Goal: Task Accomplishment & Management: Manage account settings

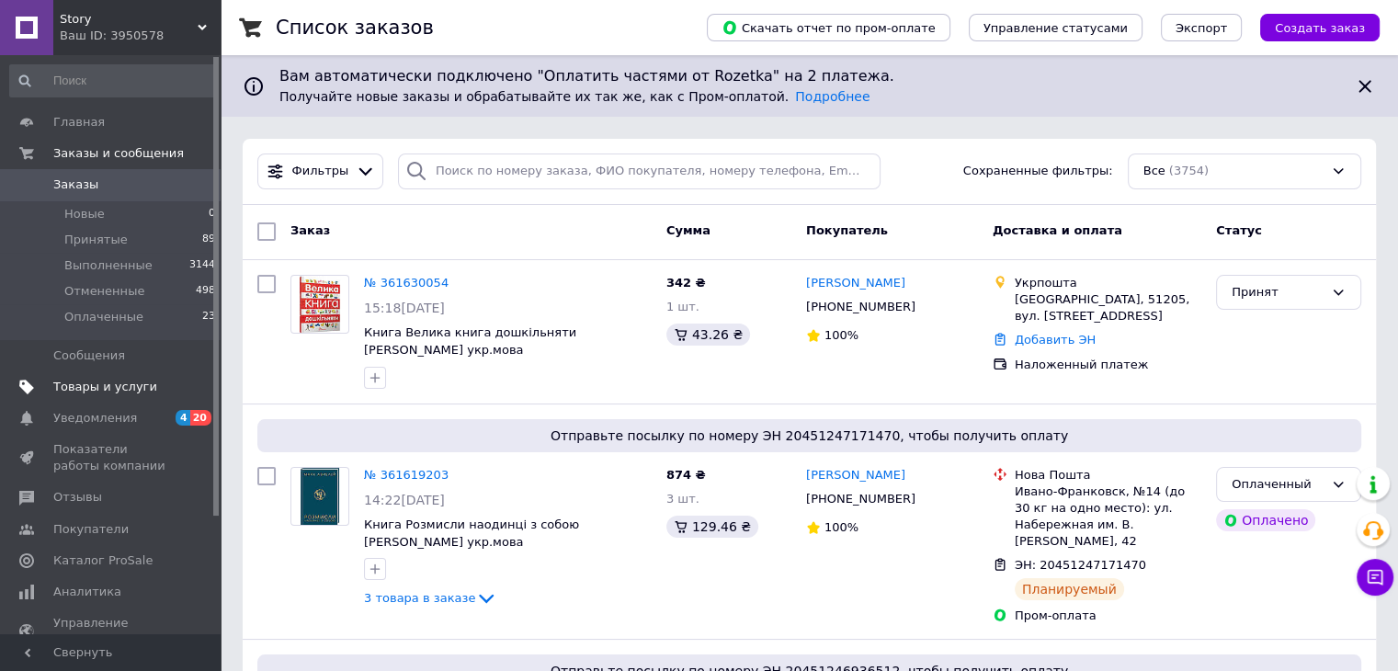
click at [110, 391] on span "Товары и услуги" at bounding box center [105, 387] width 104 height 17
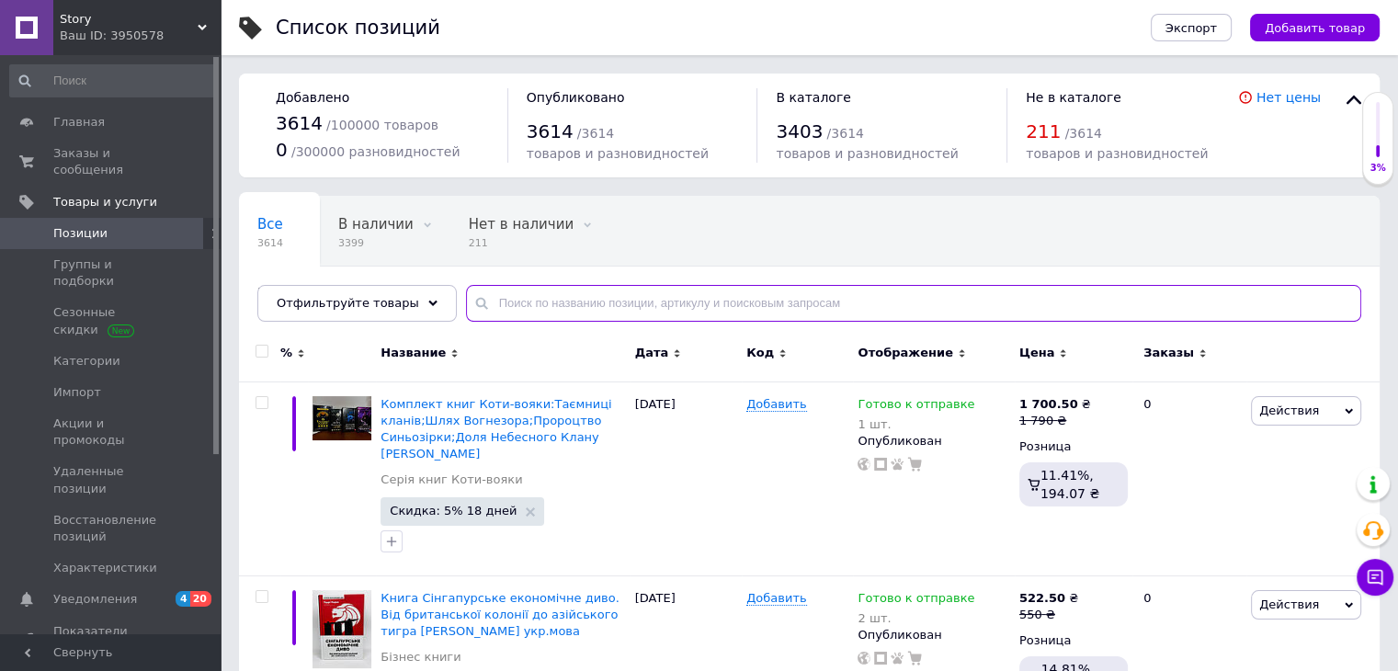
click at [561, 310] on input "text" at bounding box center [913, 303] width 895 height 37
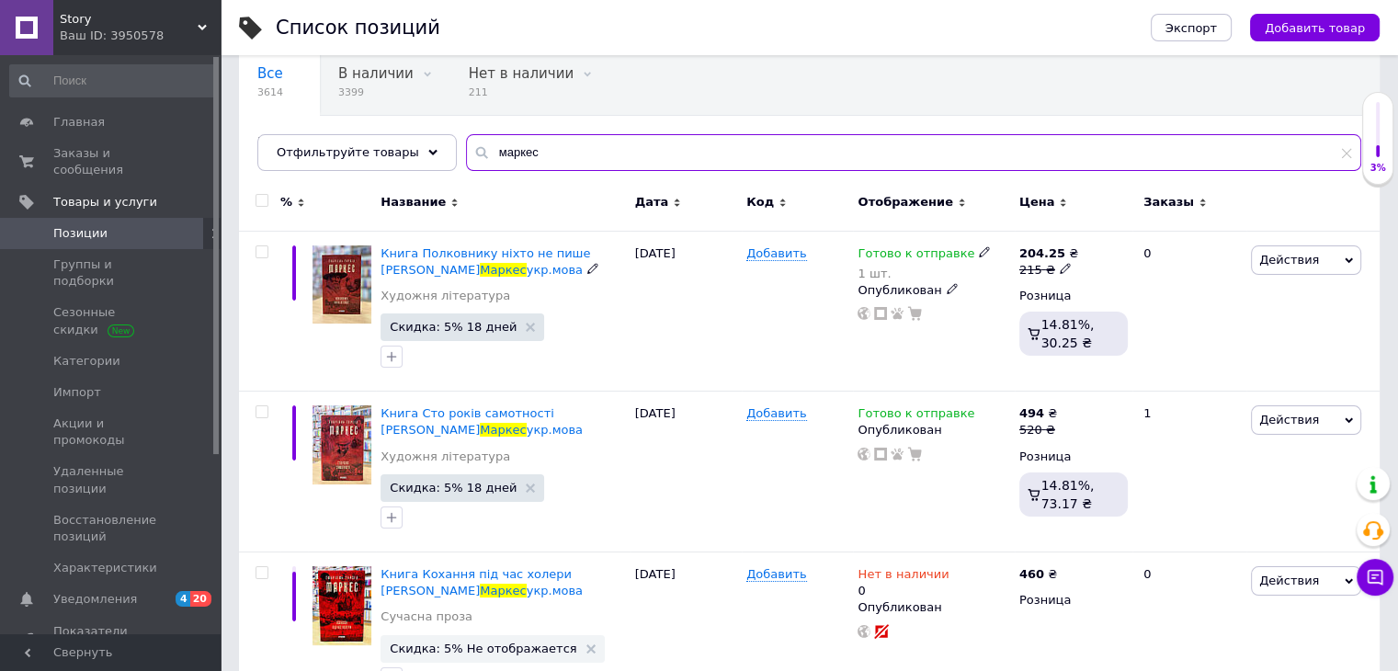
scroll to position [184, 0]
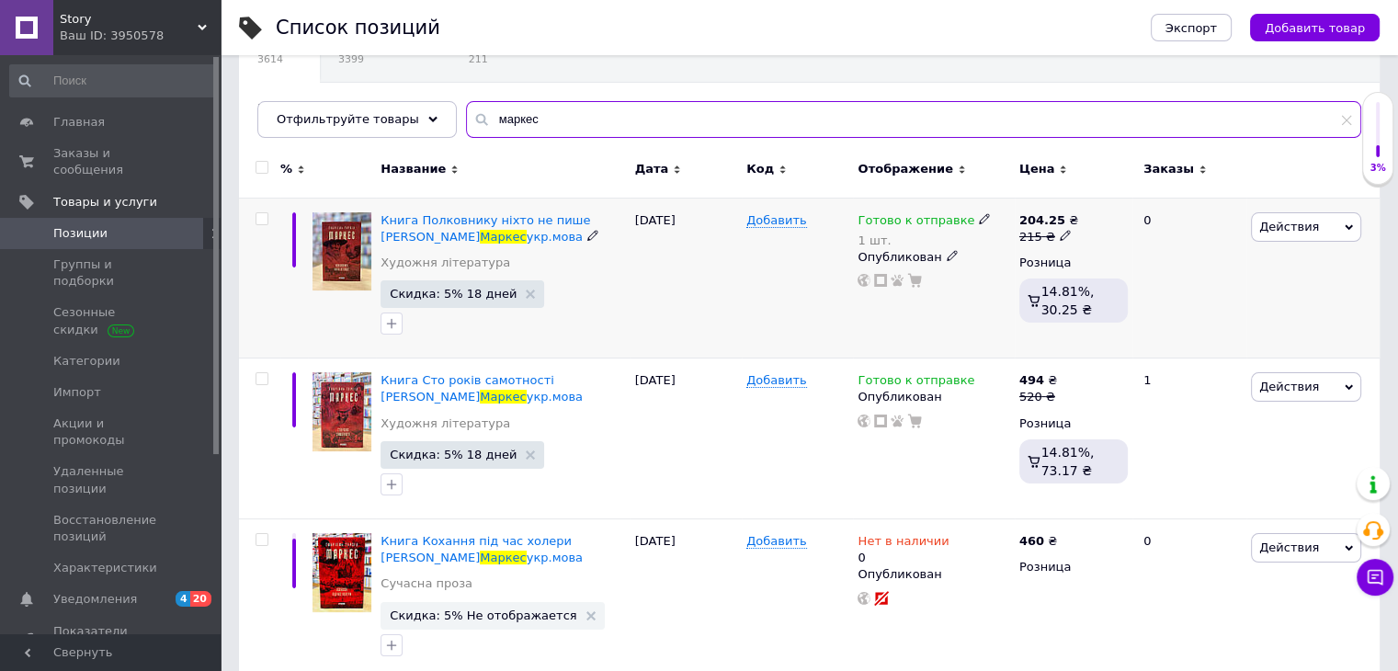
type input "маркес"
click at [1285, 226] on span "Действия" at bounding box center [1289, 227] width 60 height 14
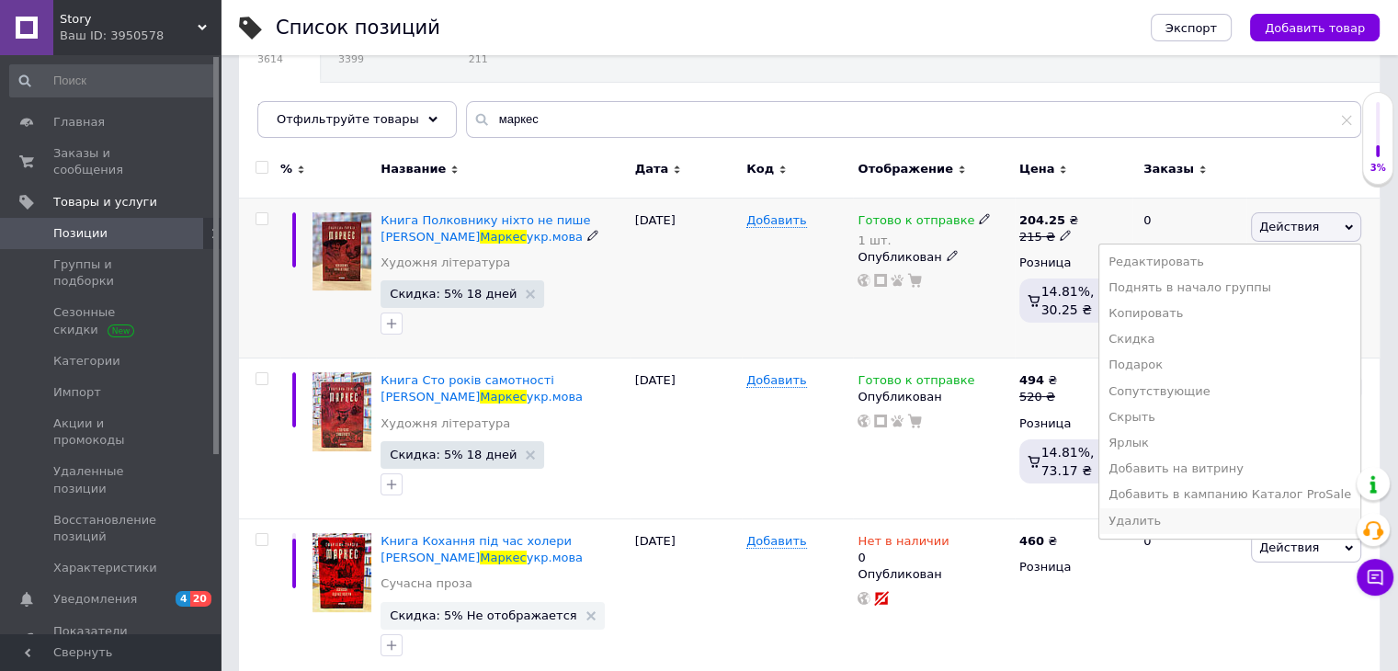
click at [1165, 522] on li "Удалить" at bounding box center [1229, 521] width 261 height 26
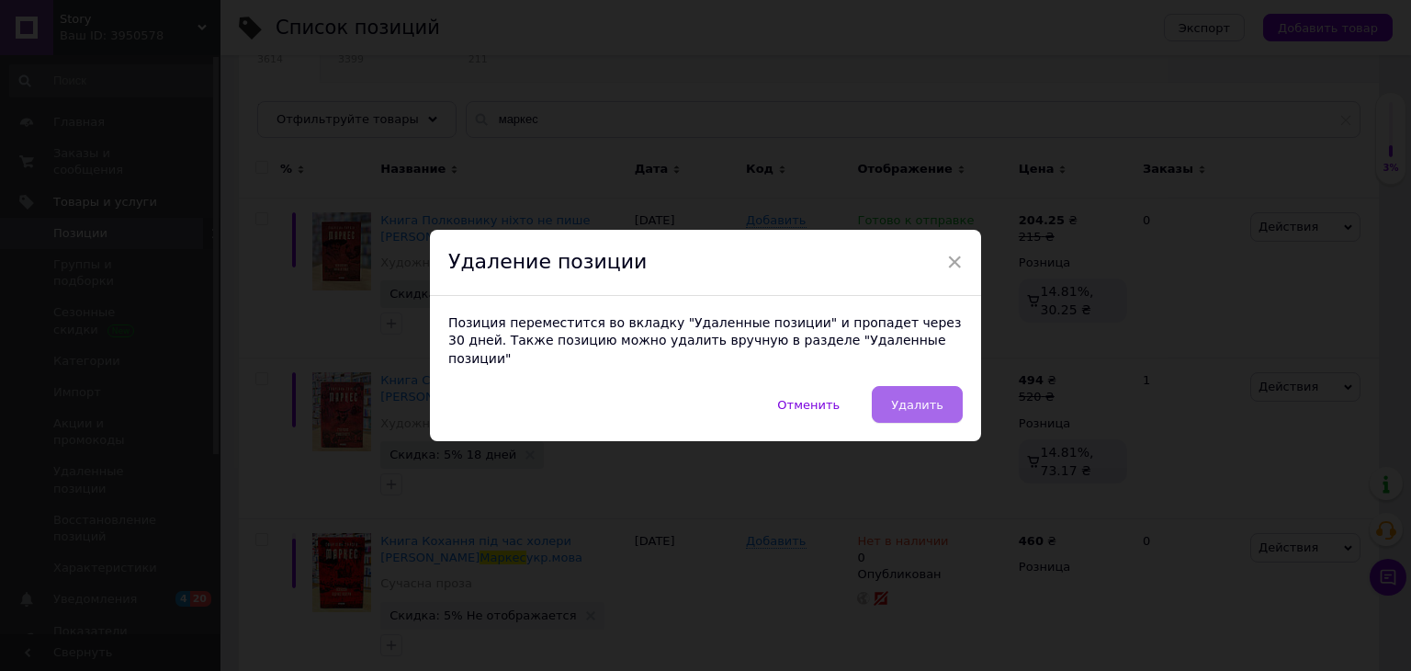
click at [915, 398] on span "Удалить" at bounding box center [917, 405] width 52 height 14
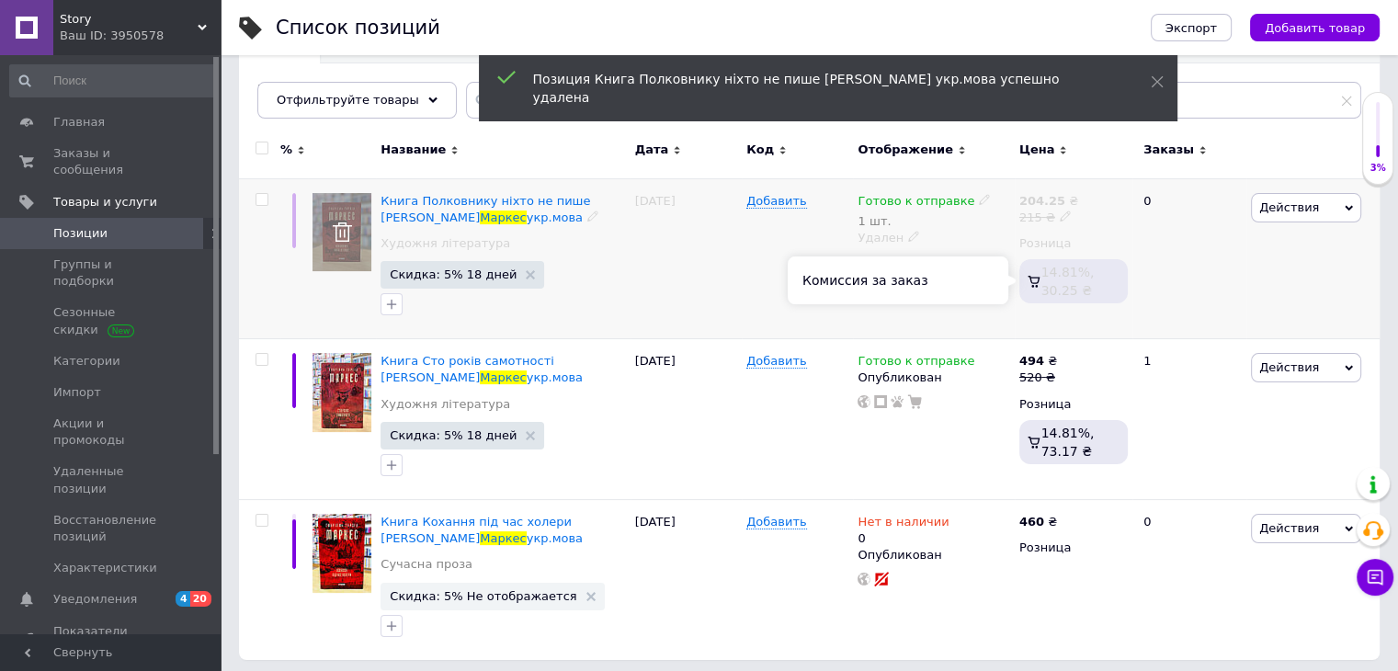
scroll to position [209, 0]
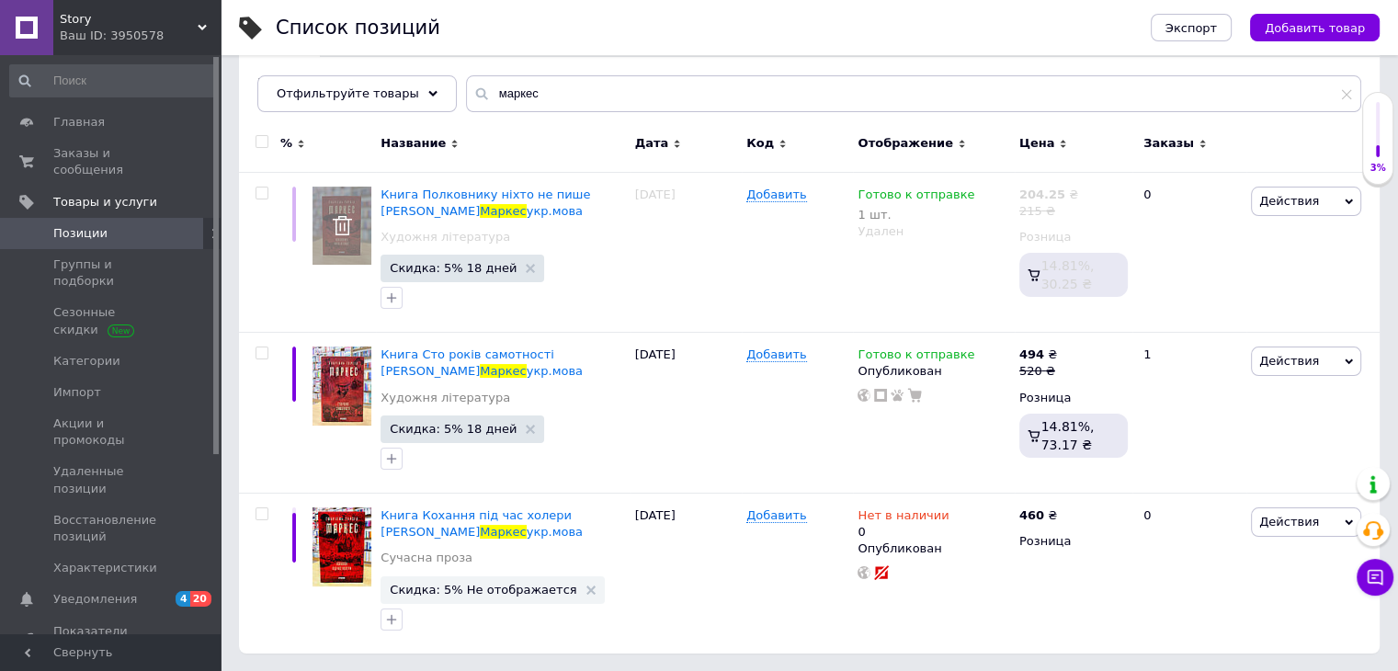
click at [102, 30] on div "Ваш ID: 3950578" at bounding box center [140, 36] width 161 height 17
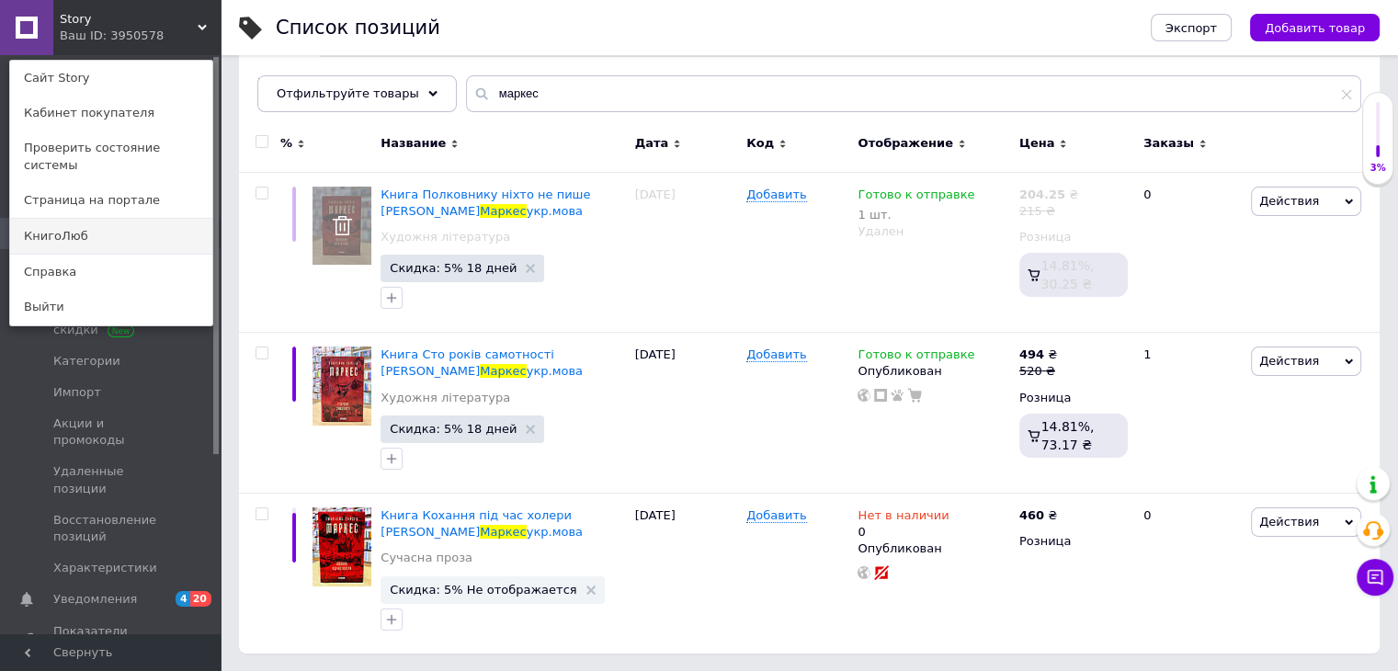
click at [54, 223] on link "КнигоЛюб" at bounding box center [111, 236] width 202 height 35
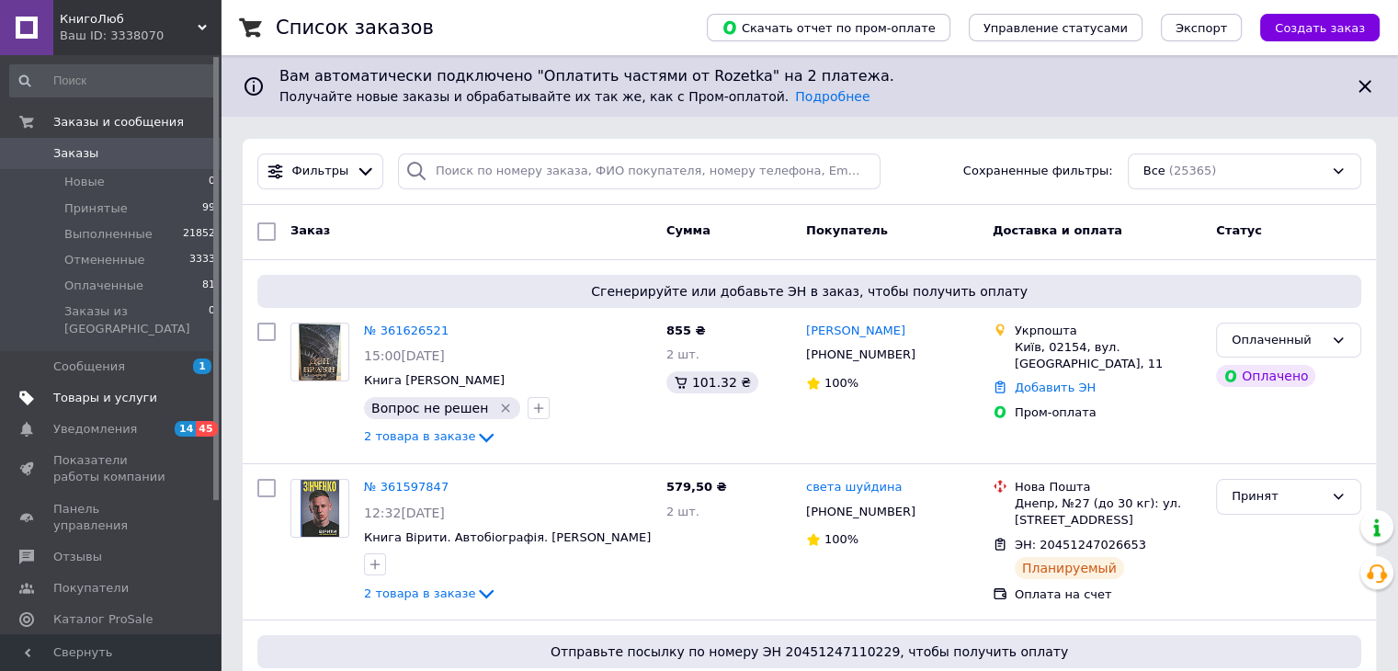
click at [83, 390] on span "Товары и услуги" at bounding box center [105, 398] width 104 height 17
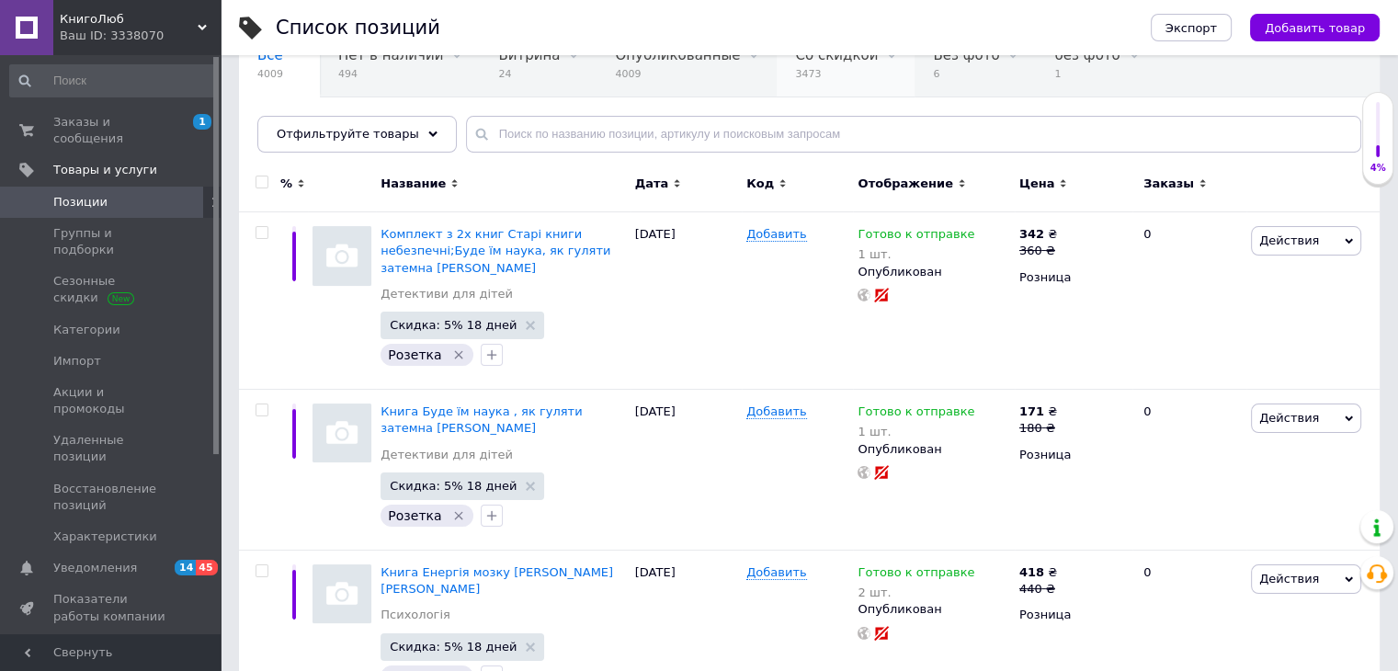
scroll to position [184, 0]
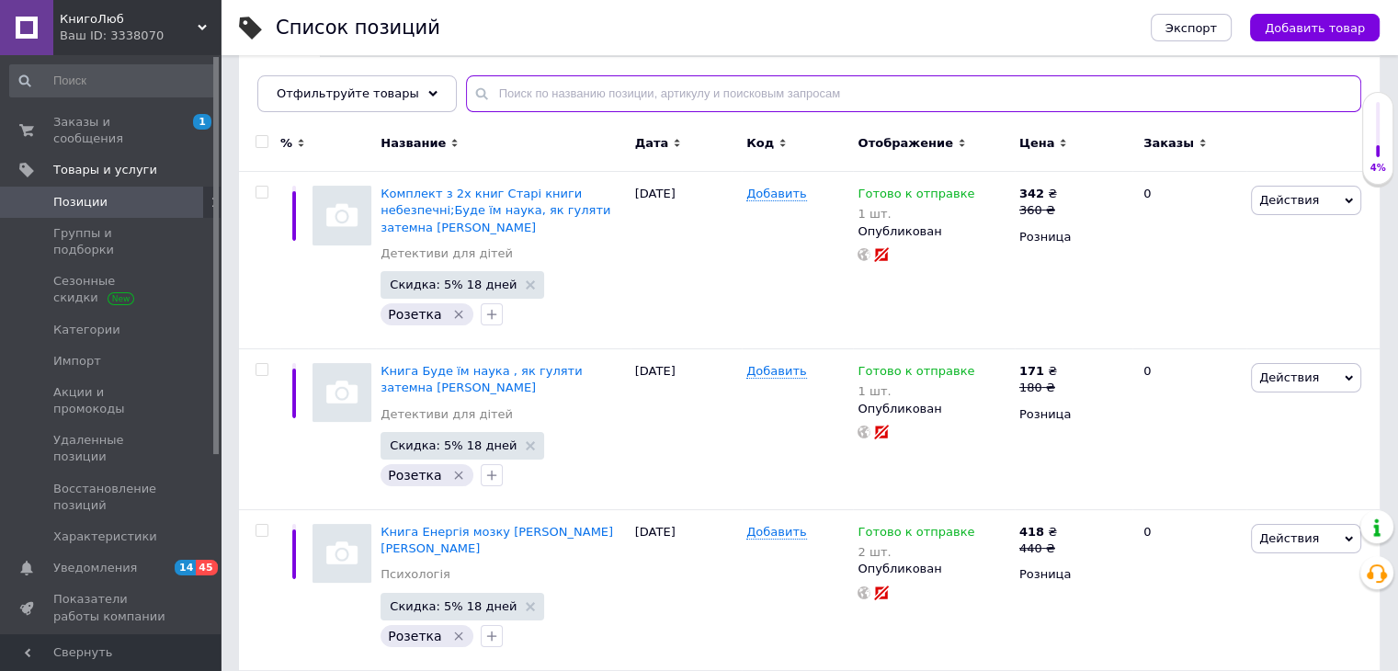
click at [509, 100] on input "text" at bounding box center [913, 93] width 895 height 37
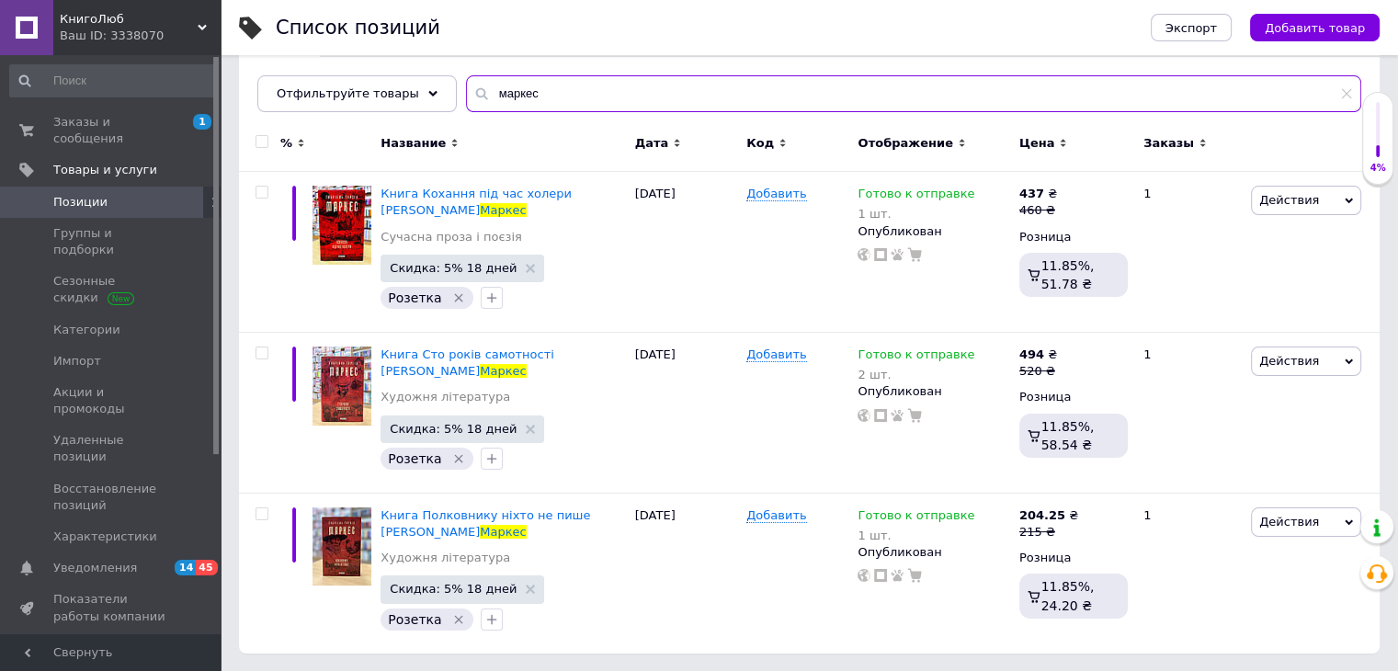
scroll to position [183, 0]
type input "маркес"
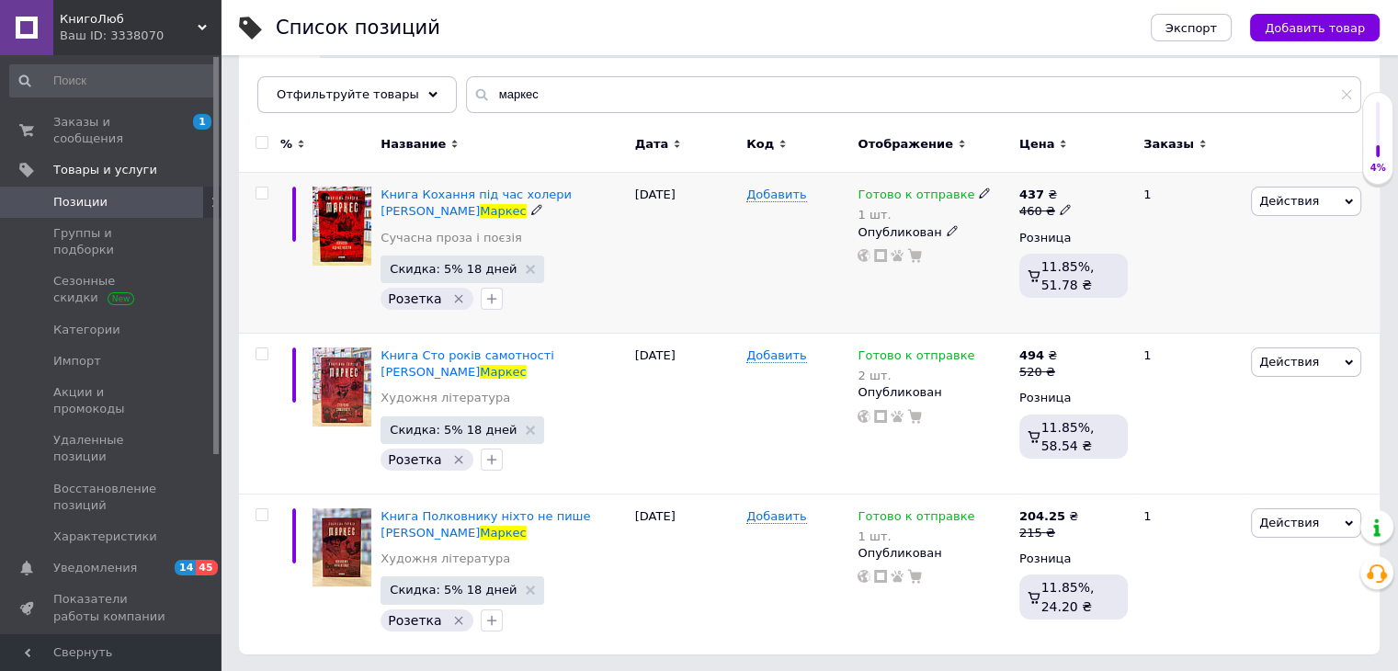
click at [912, 196] on span "Готово к отправке" at bounding box center [915, 196] width 117 height 19
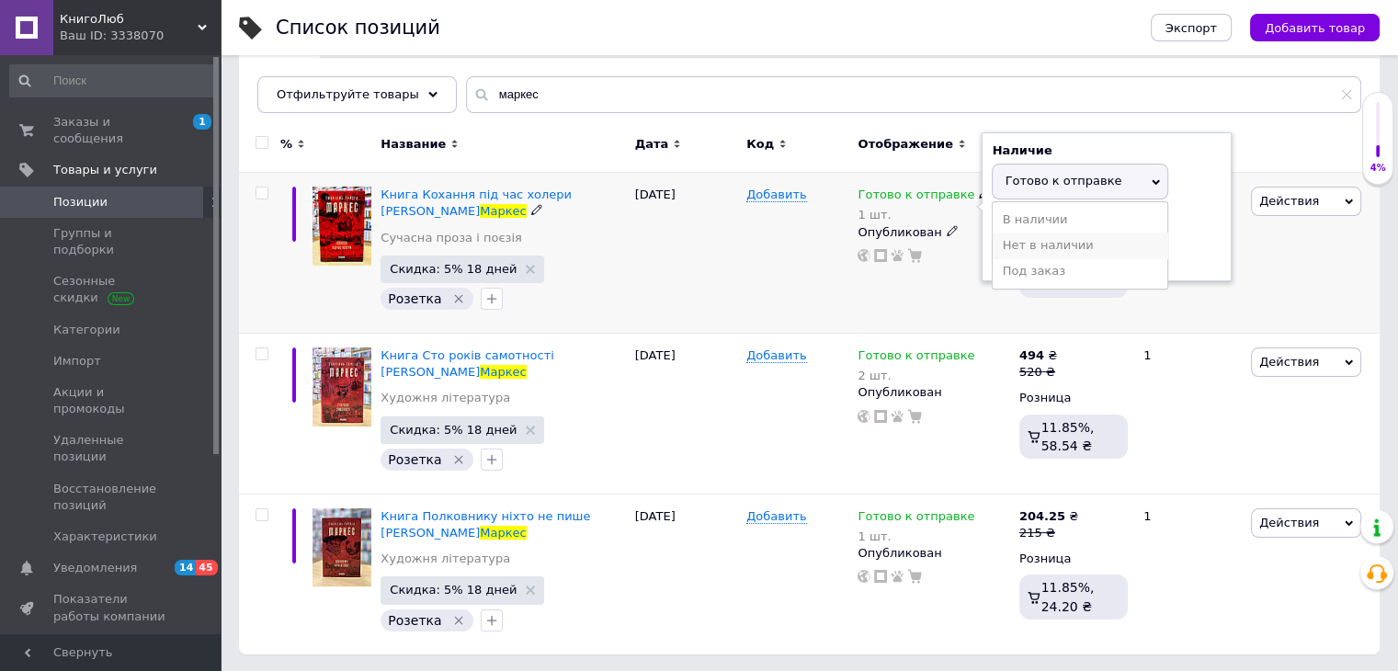
drag, startPoint x: 1015, startPoint y: 247, endPoint x: 981, endPoint y: 279, distance: 46.8
click at [1014, 247] on li "Нет в наличии" at bounding box center [1079, 245] width 175 height 26
drag, startPoint x: 1011, startPoint y: 256, endPoint x: 974, endPoint y: 255, distance: 36.8
click at [974, 255] on div "Готово к отправке 1 шт. Наличие Нет в наличии В наличии Под заказ Готово к отпр…" at bounding box center [933, 225] width 152 height 76
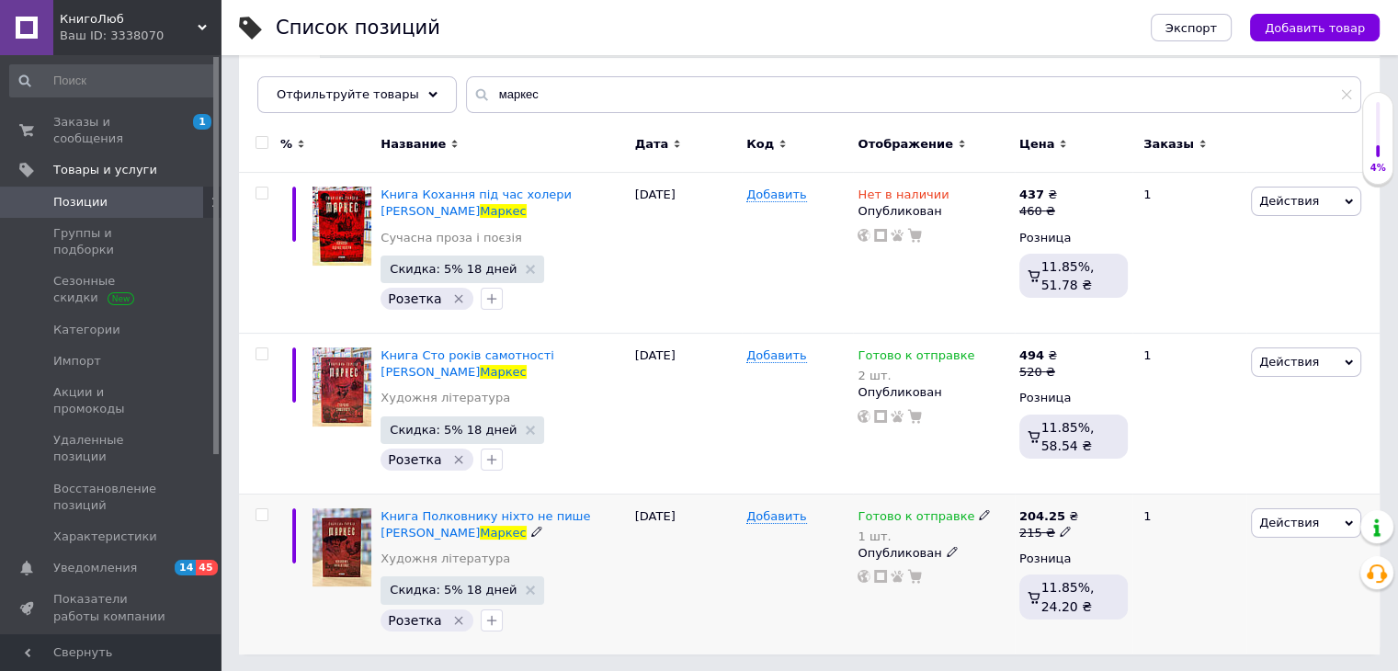
click at [909, 509] on span "Готово к отправке" at bounding box center [915, 518] width 117 height 19
click at [1029, 568] on li "Нет в наличии" at bounding box center [1079, 566] width 175 height 26
drag, startPoint x: 1019, startPoint y: 580, endPoint x: 979, endPoint y: 571, distance: 41.5
click at [979, 571] on div "Готово к отправке 1 шт. Наличие Нет в наличии В наличии Под заказ Готово к отпр…" at bounding box center [933, 546] width 152 height 76
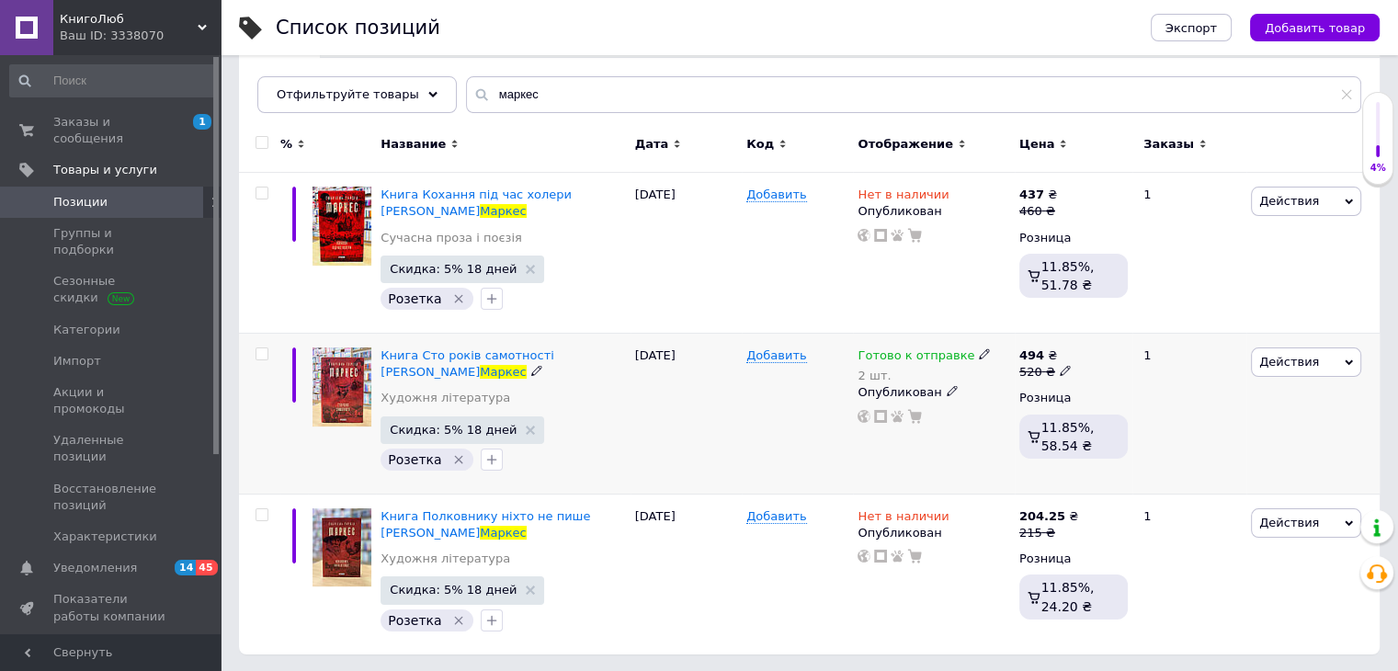
click at [885, 364] on span "Готово к отправке" at bounding box center [915, 357] width 117 height 19
drag, startPoint x: 1198, startPoint y: 405, endPoint x: 1146, endPoint y: 405, distance: 52.4
click at [1196, 405] on div "Остатки 2 шт." at bounding box center [1106, 402] width 230 height 58
drag, startPoint x: 1011, startPoint y: 400, endPoint x: 949, endPoint y: 412, distance: 62.7
click at [949, 412] on div "Готово к отправке 2 шт. Наличие Готово к отправке В наличии Нет в наличии Под з…" at bounding box center [933, 385] width 152 height 76
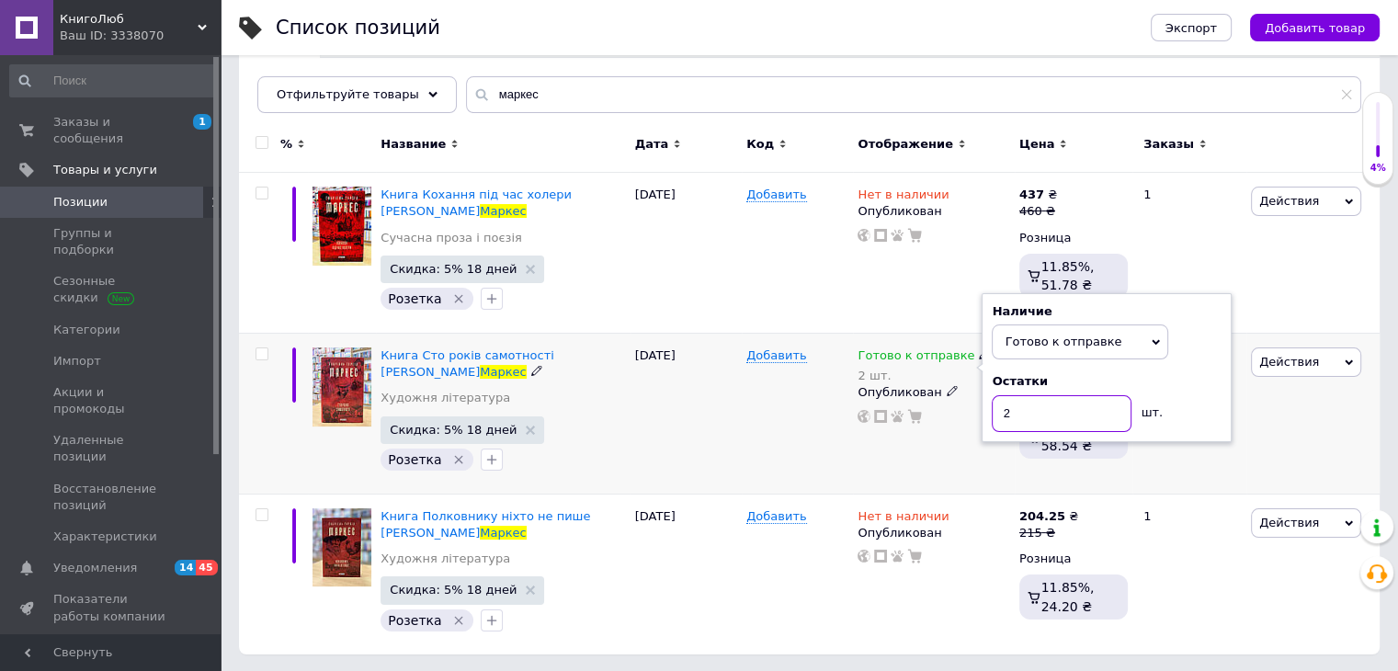
type input "1"
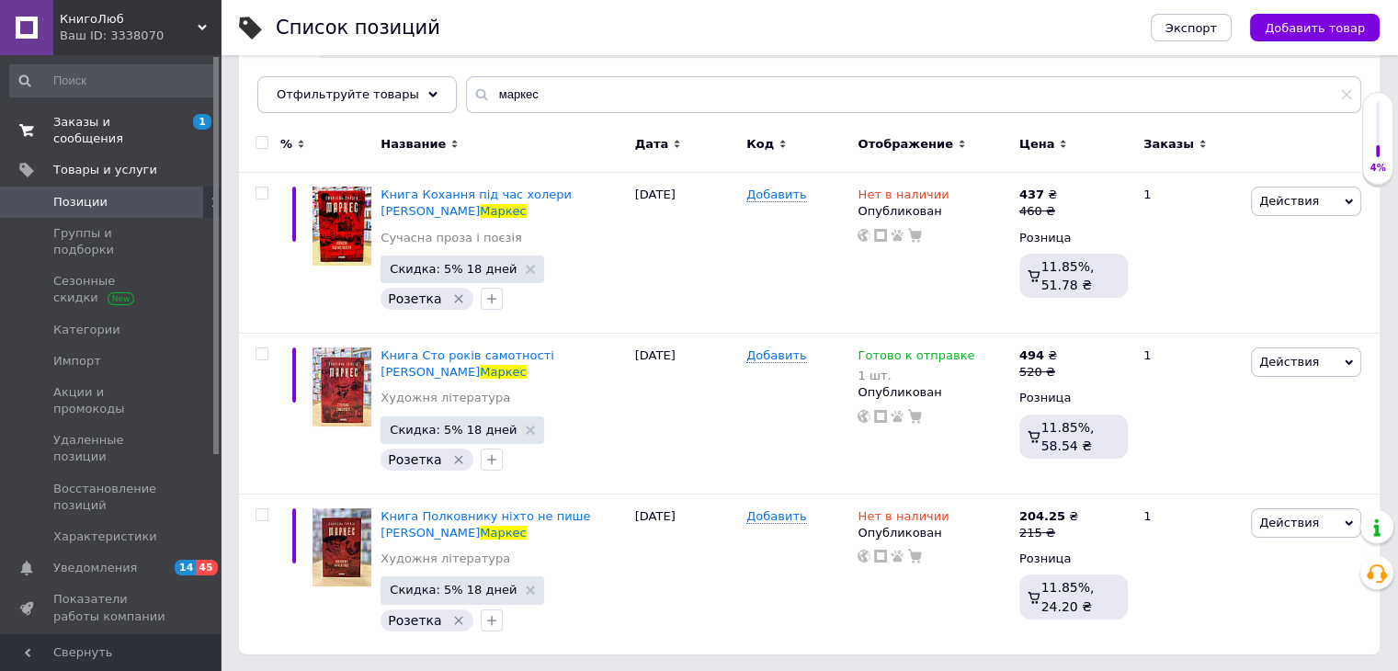
click at [108, 132] on link "Заказы и сообщения 1 0" at bounding box center [113, 131] width 226 height 48
